Goal: Check status: Check status

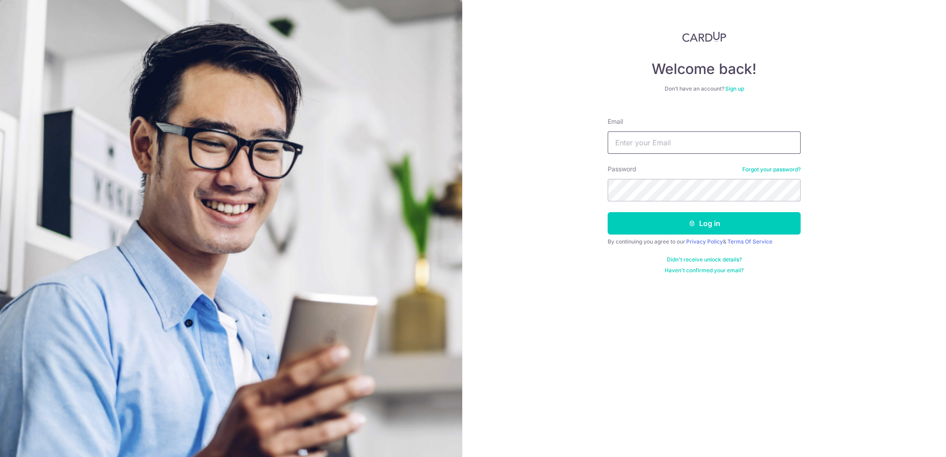
click at [608, 212] on button "Log in" at bounding box center [704, 223] width 193 height 22
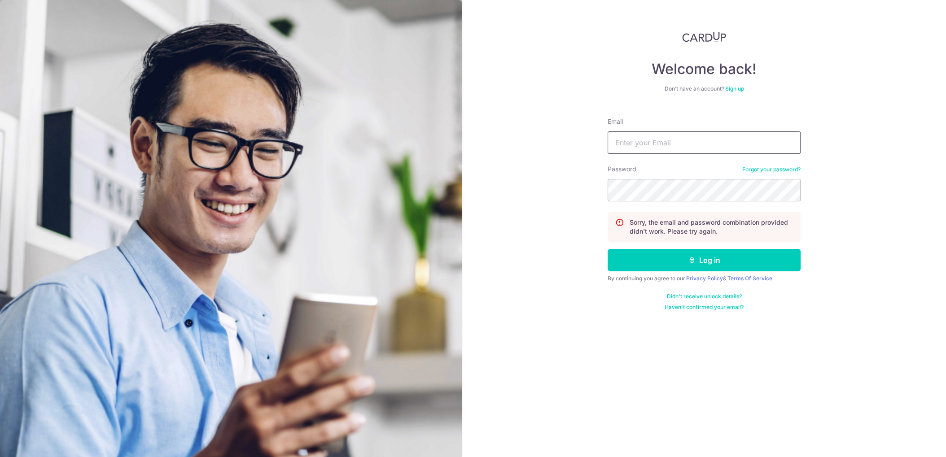
drag, startPoint x: 716, startPoint y: 151, endPoint x: 723, endPoint y: 144, distance: 9.5
click at [716, 151] on input "Email" at bounding box center [704, 143] width 193 height 22
type input "[PERSON_NAME][EMAIL_ADDRESS][DOMAIN_NAME]"
click at [688, 261] on button "Log in" at bounding box center [704, 260] width 193 height 22
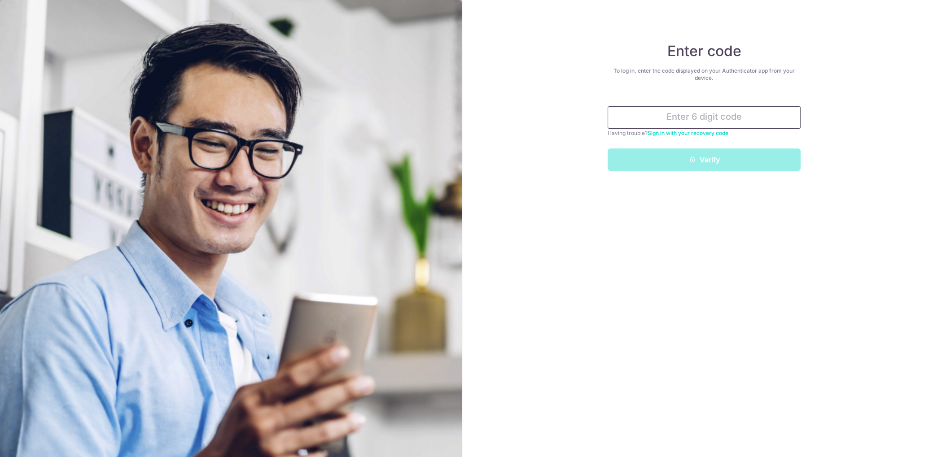
click at [712, 113] on input "text" at bounding box center [704, 117] width 193 height 22
type input "647679"
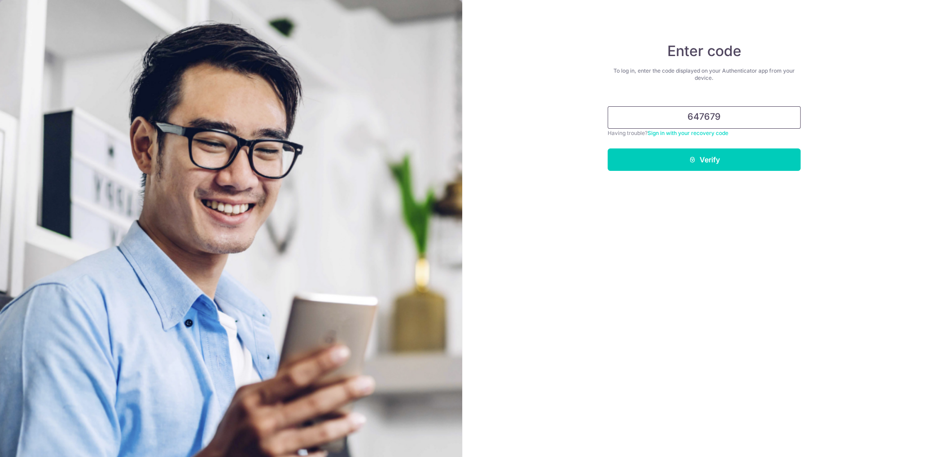
click at [608, 149] on button "Verify" at bounding box center [704, 160] width 193 height 22
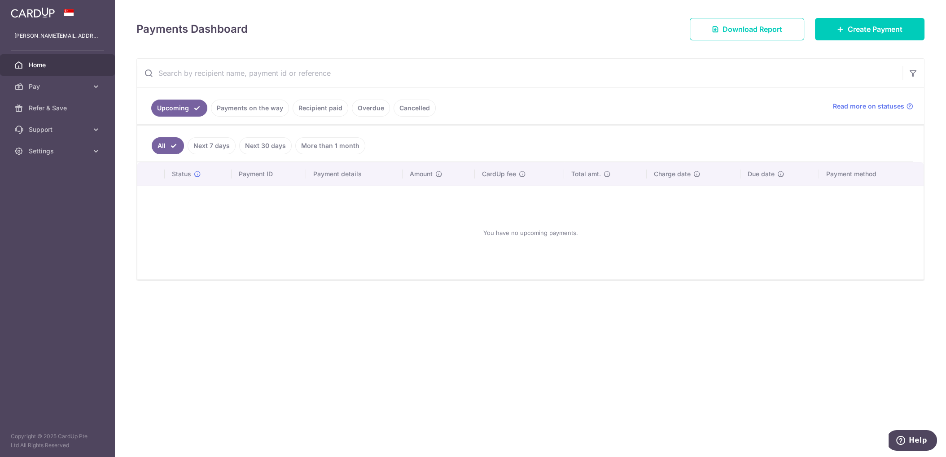
click at [248, 108] on link "Payments on the way" at bounding box center [250, 108] width 78 height 17
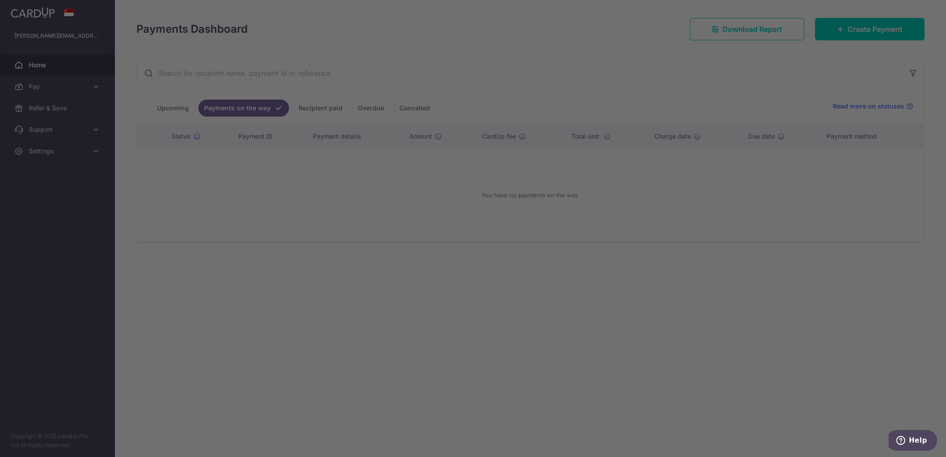
click at [334, 106] on div at bounding box center [478, 231] width 956 height 462
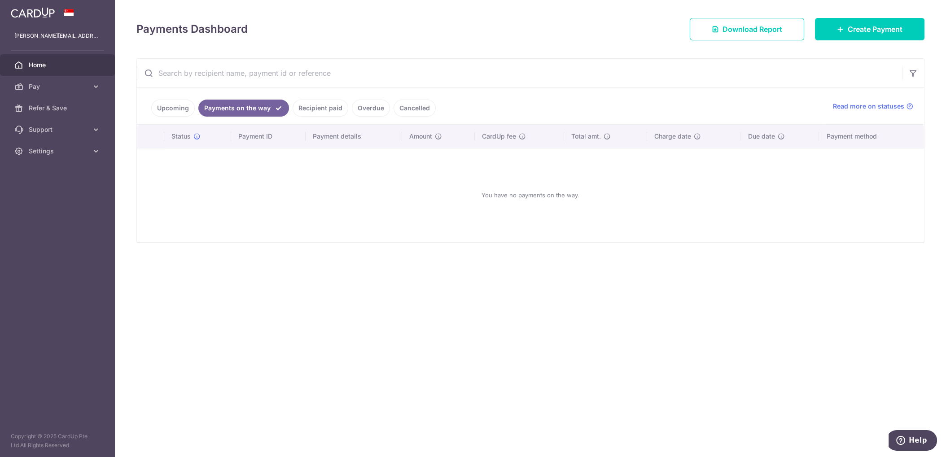
click at [317, 112] on link "Recipient paid" at bounding box center [321, 108] width 56 height 17
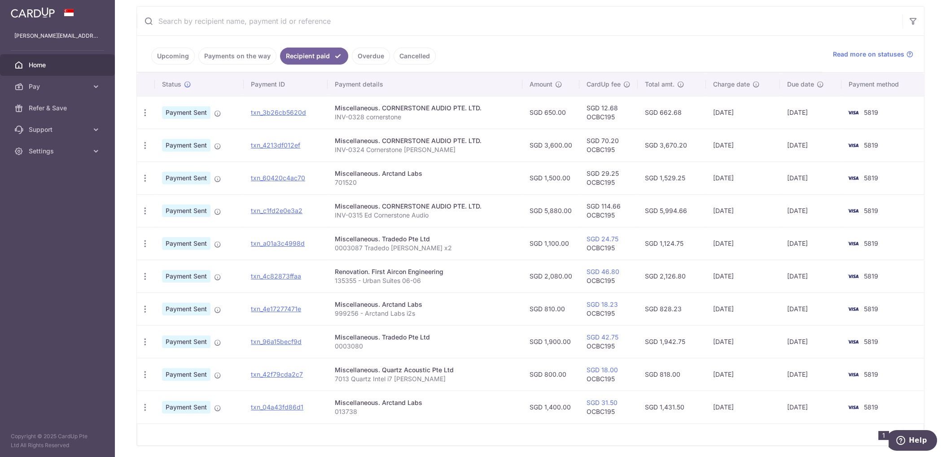
scroll to position [81, 0]
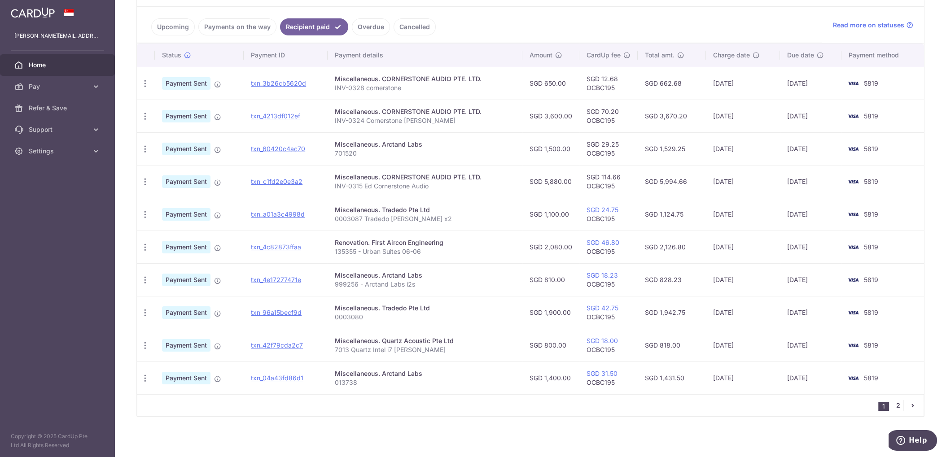
click at [895, 405] on link "2" at bounding box center [898, 405] width 11 height 11
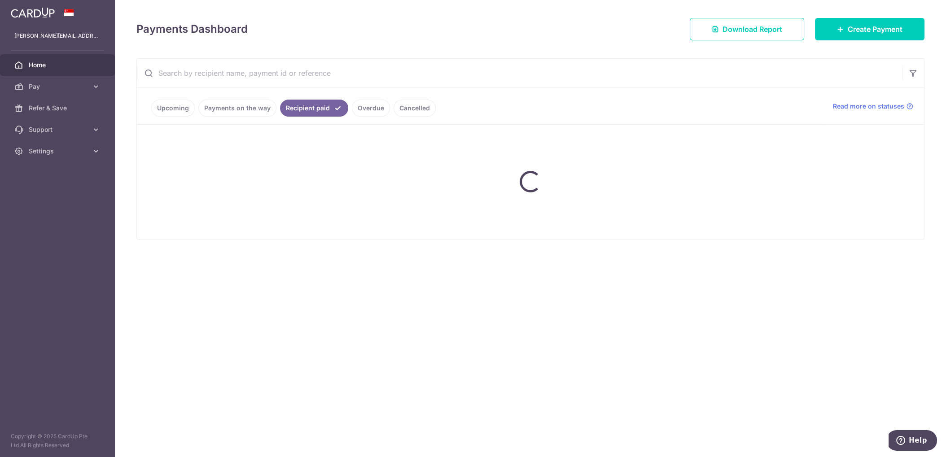
scroll to position [0, 0]
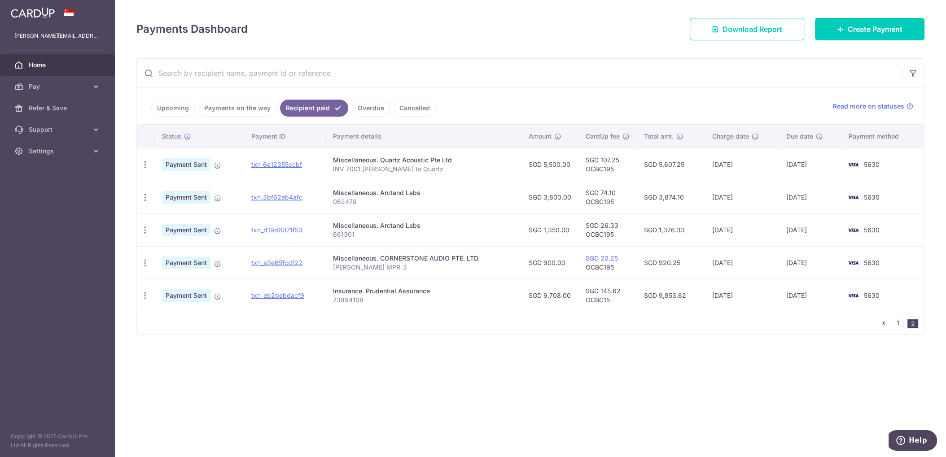
click at [600, 296] on td "SGD 145.62 OCBC15" at bounding box center [607, 295] width 58 height 33
click at [900, 327] on link "1" at bounding box center [898, 323] width 11 height 11
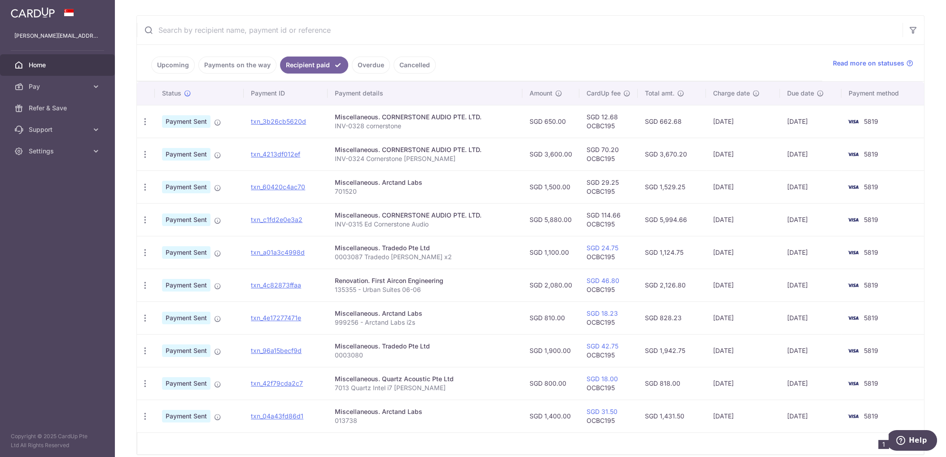
scroll to position [50, 0]
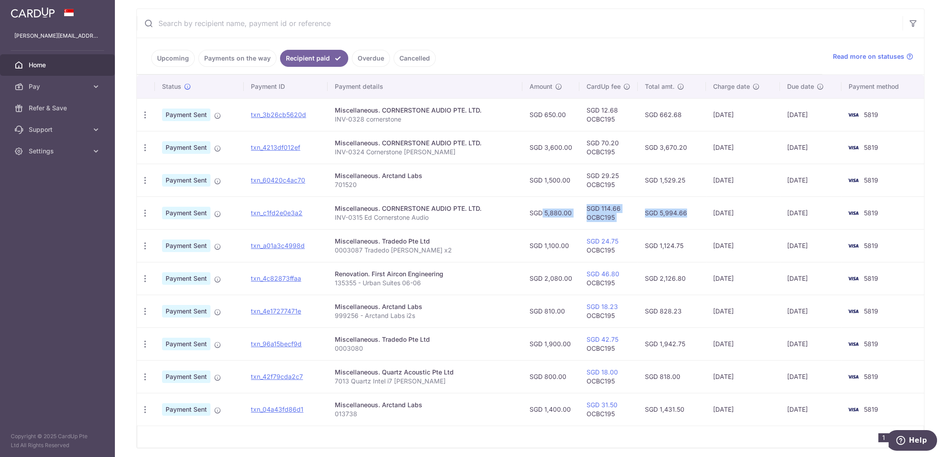
drag, startPoint x: 527, startPoint y: 212, endPoint x: 666, endPoint y: 218, distance: 139.7
click at [666, 218] on tr "PDF Receipt Payment Sent txn_c1fd2e0e3a2 Miscellaneous. CORNERSTONE AUDIO PTE. …" at bounding box center [530, 213] width 787 height 33
click at [666, 218] on td "SGD 5,994.66" at bounding box center [672, 213] width 68 height 33
drag, startPoint x: 682, startPoint y: 218, endPoint x: 662, endPoint y: 219, distance: 20.7
click at [662, 219] on td "SGD 5,994.66" at bounding box center [672, 213] width 68 height 33
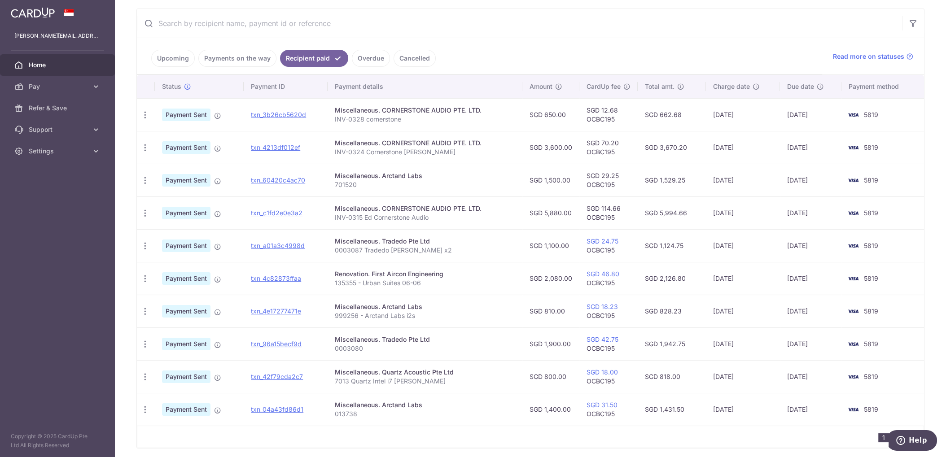
click at [662, 219] on td "SGD 5,994.66" at bounding box center [672, 213] width 68 height 33
click at [653, 211] on td "SGD 5,994.66" at bounding box center [672, 213] width 68 height 33
